Goal: Information Seeking & Learning: Learn about a topic

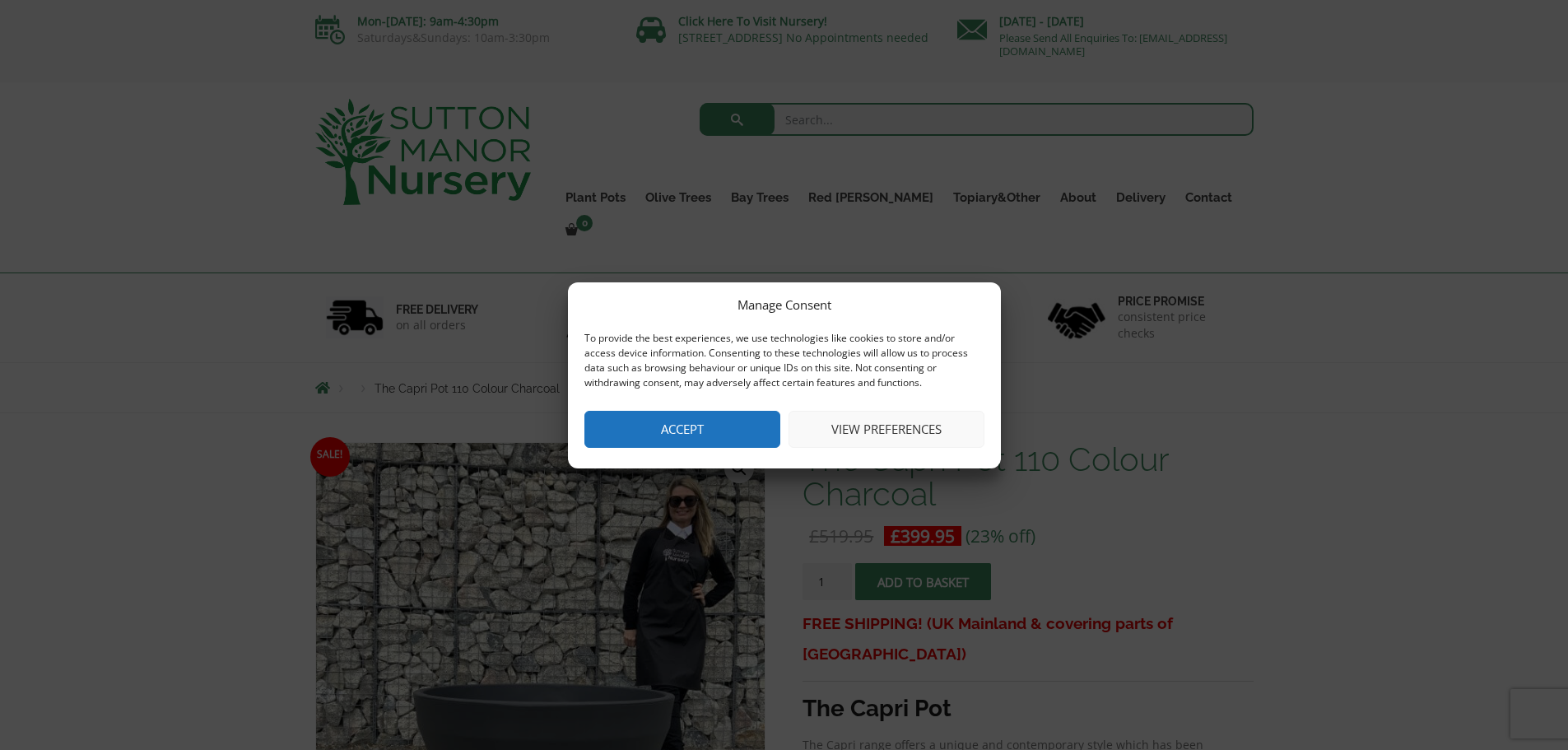
click at [690, 433] on button "Accept" at bounding box center [682, 429] width 196 height 37
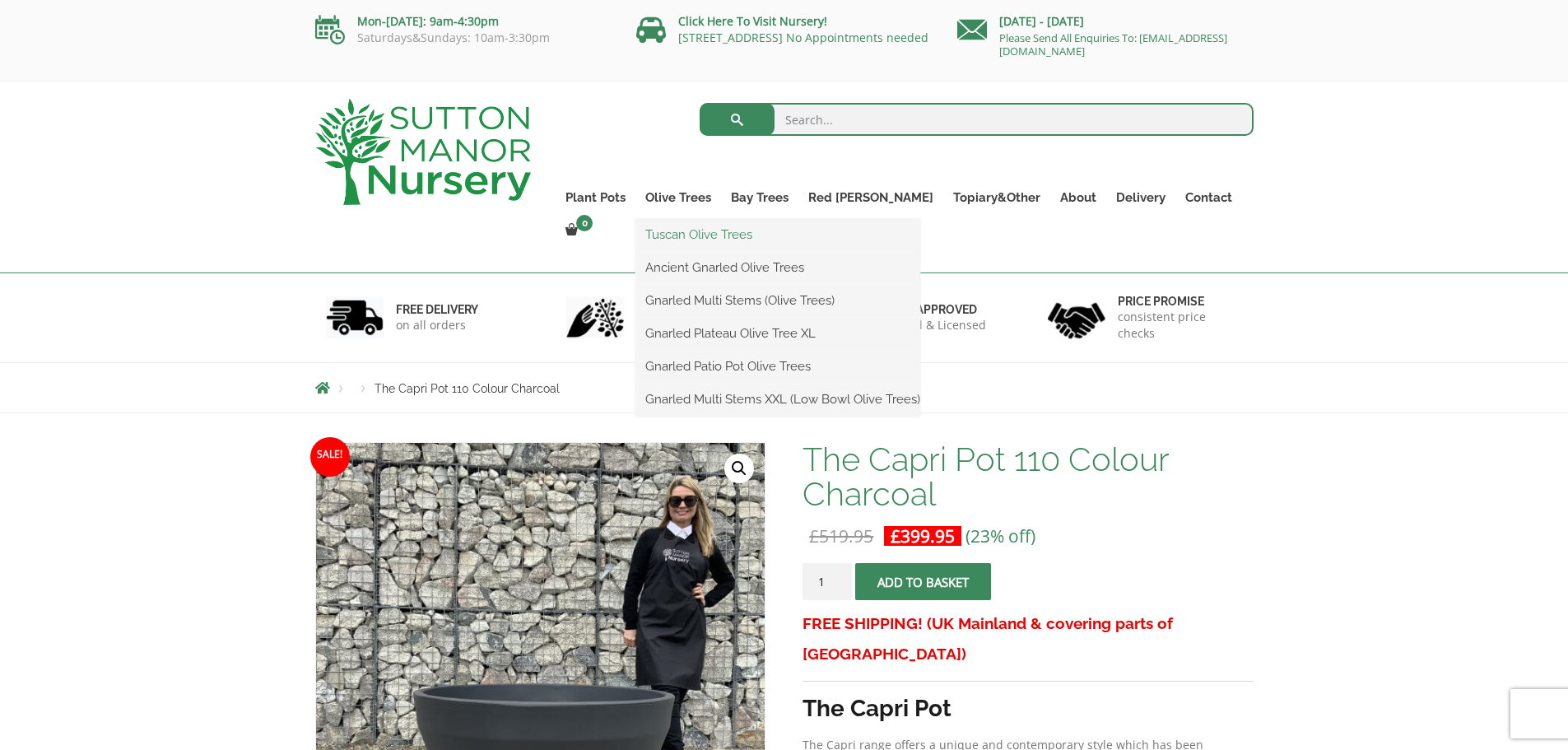
click at [720, 236] on link "Tuscan Olive Trees" at bounding box center [778, 235] width 285 height 25
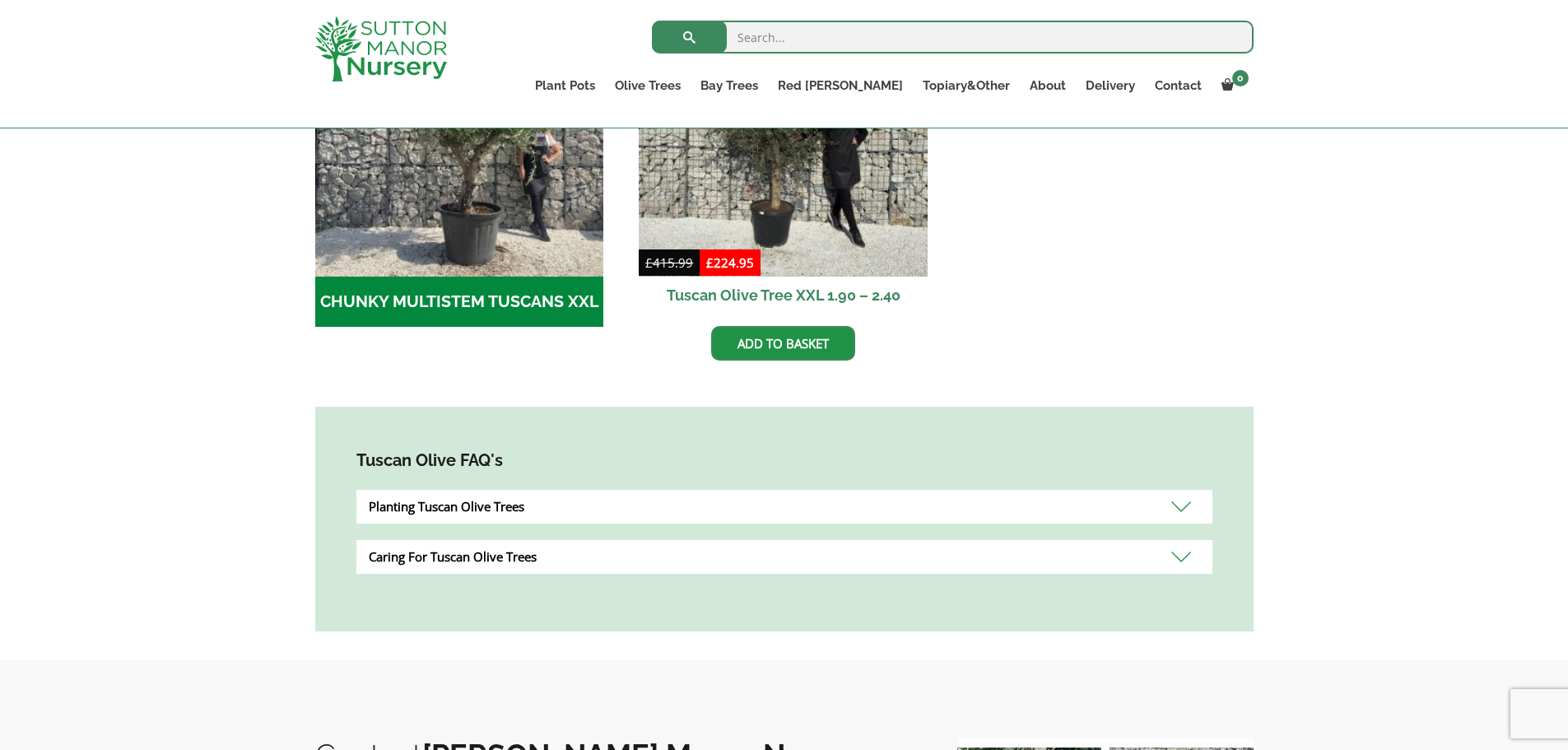
scroll to position [659, 0]
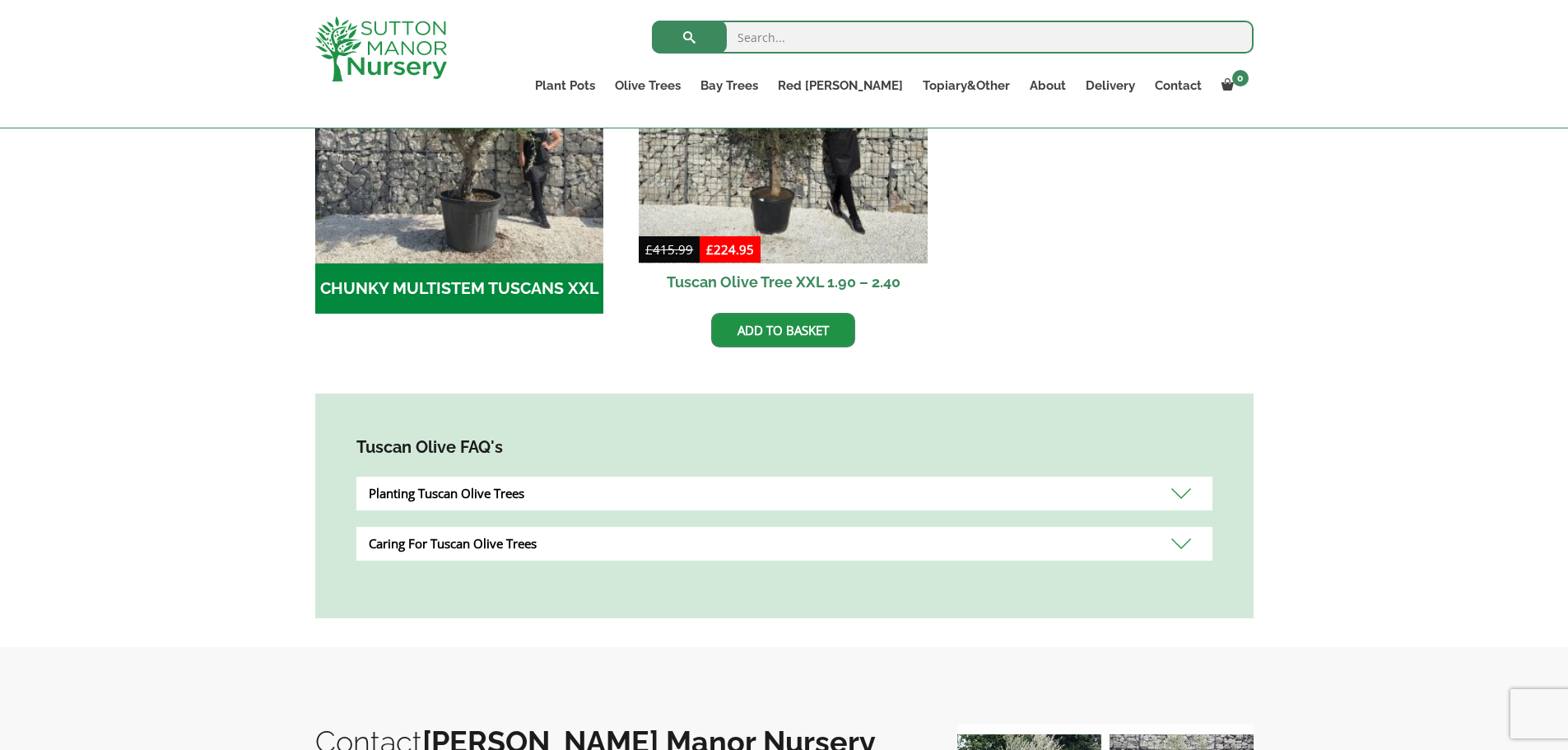
click at [1183, 544] on div "Caring For Tuscan Olive Trees" at bounding box center [784, 544] width 857 height 33
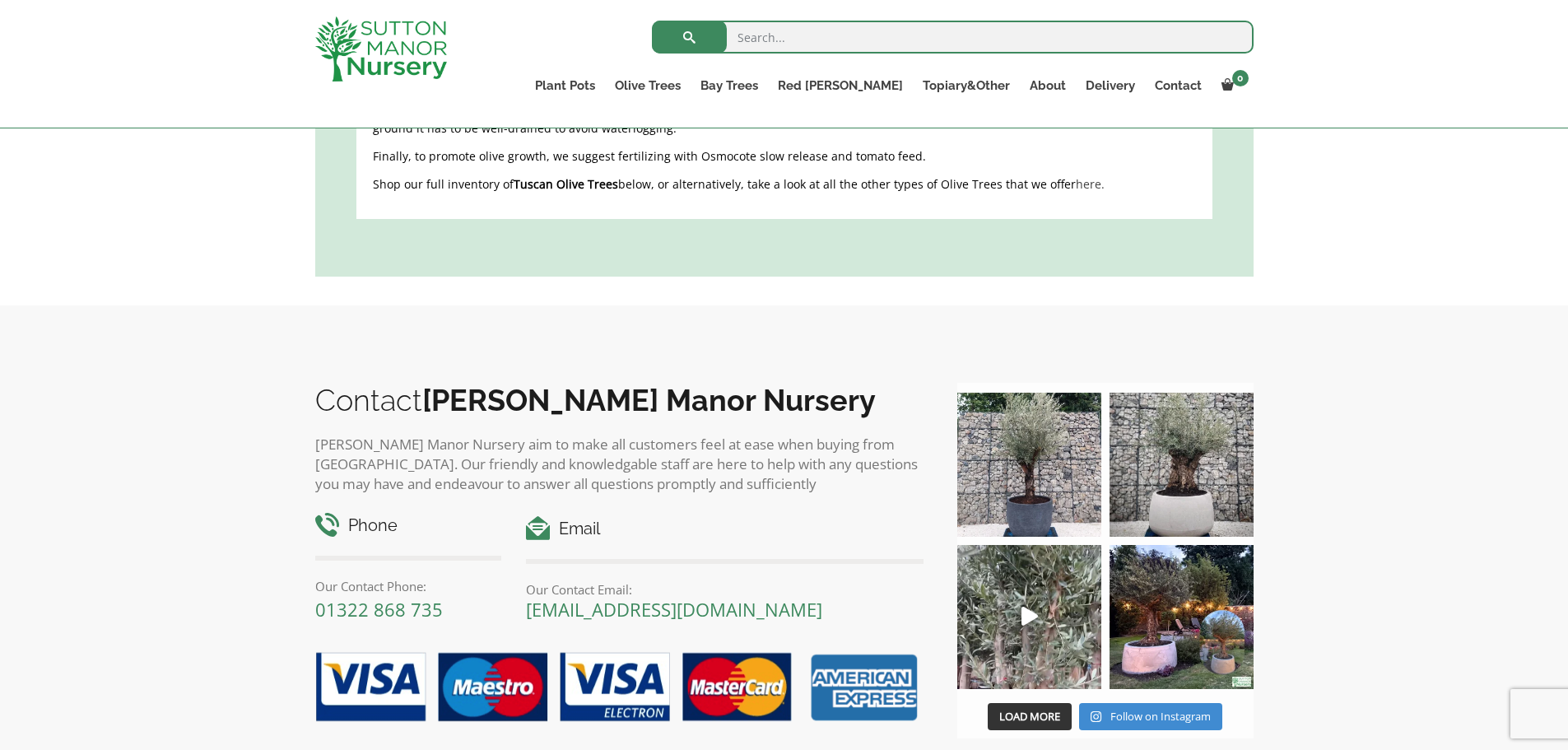
scroll to position [1235, 0]
